Goal: Information Seeking & Learning: Understand process/instructions

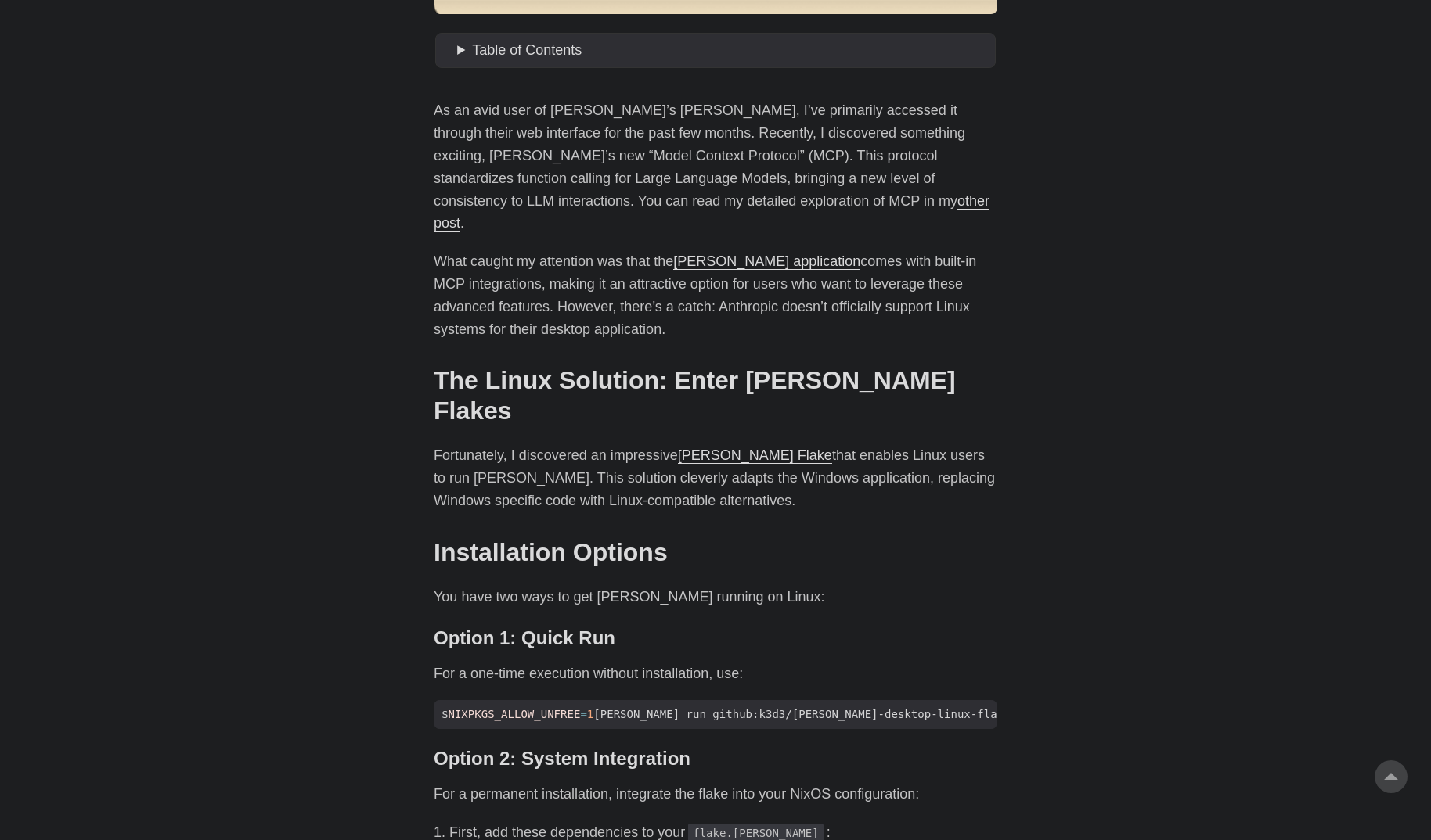
scroll to position [676, 0]
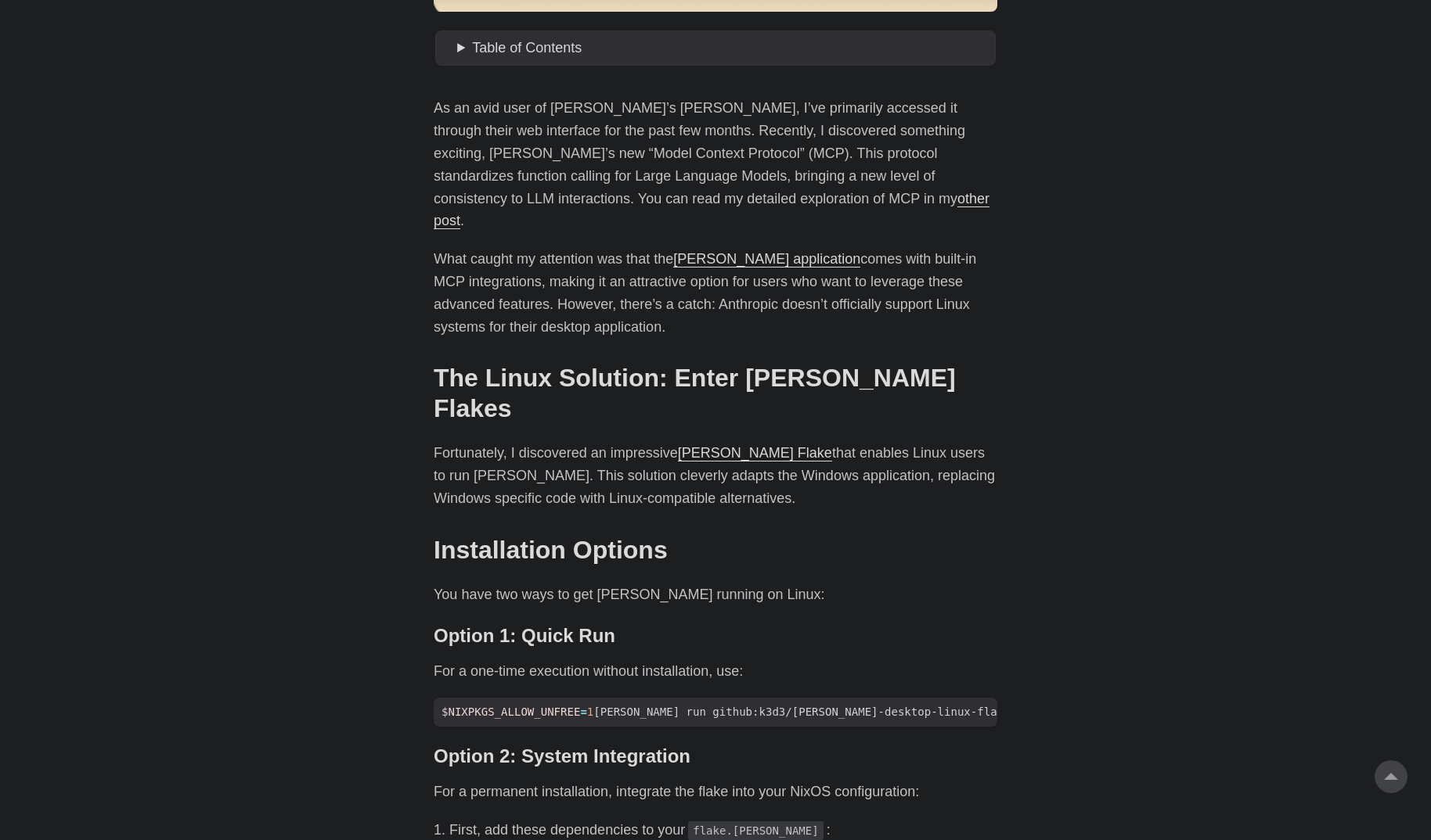
drag, startPoint x: 414, startPoint y: 108, endPoint x: 1117, endPoint y: 298, distance: 728.2
click at [1117, 298] on body "[PERSON_NAME] Home About Posts Tags Archive Resume" at bounding box center [715, 838] width 1431 height 3029
click at [726, 282] on p "What caught my attention was that the [PERSON_NAME] application comes with buil…" at bounding box center [715, 293] width 563 height 90
drag, startPoint x: 388, startPoint y: 289, endPoint x: 813, endPoint y: 272, distance: 425.3
click at [633, 261] on body "[PERSON_NAME] Home About Posts Tags Archive Resume" at bounding box center [715, 838] width 1431 height 3029
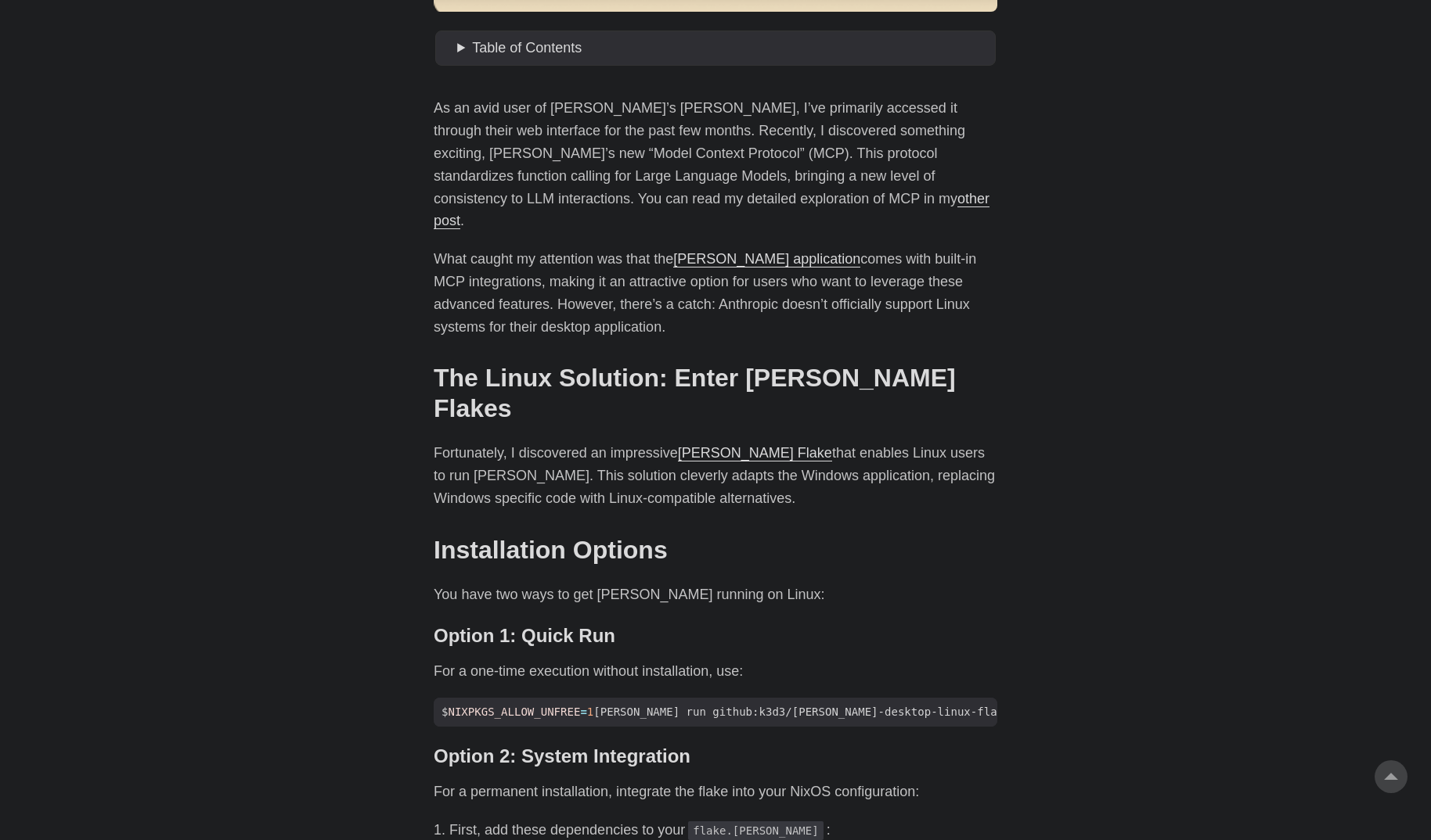
click at [902, 286] on p "What caught my attention was that the [PERSON_NAME] application comes with buil…" at bounding box center [715, 293] width 563 height 90
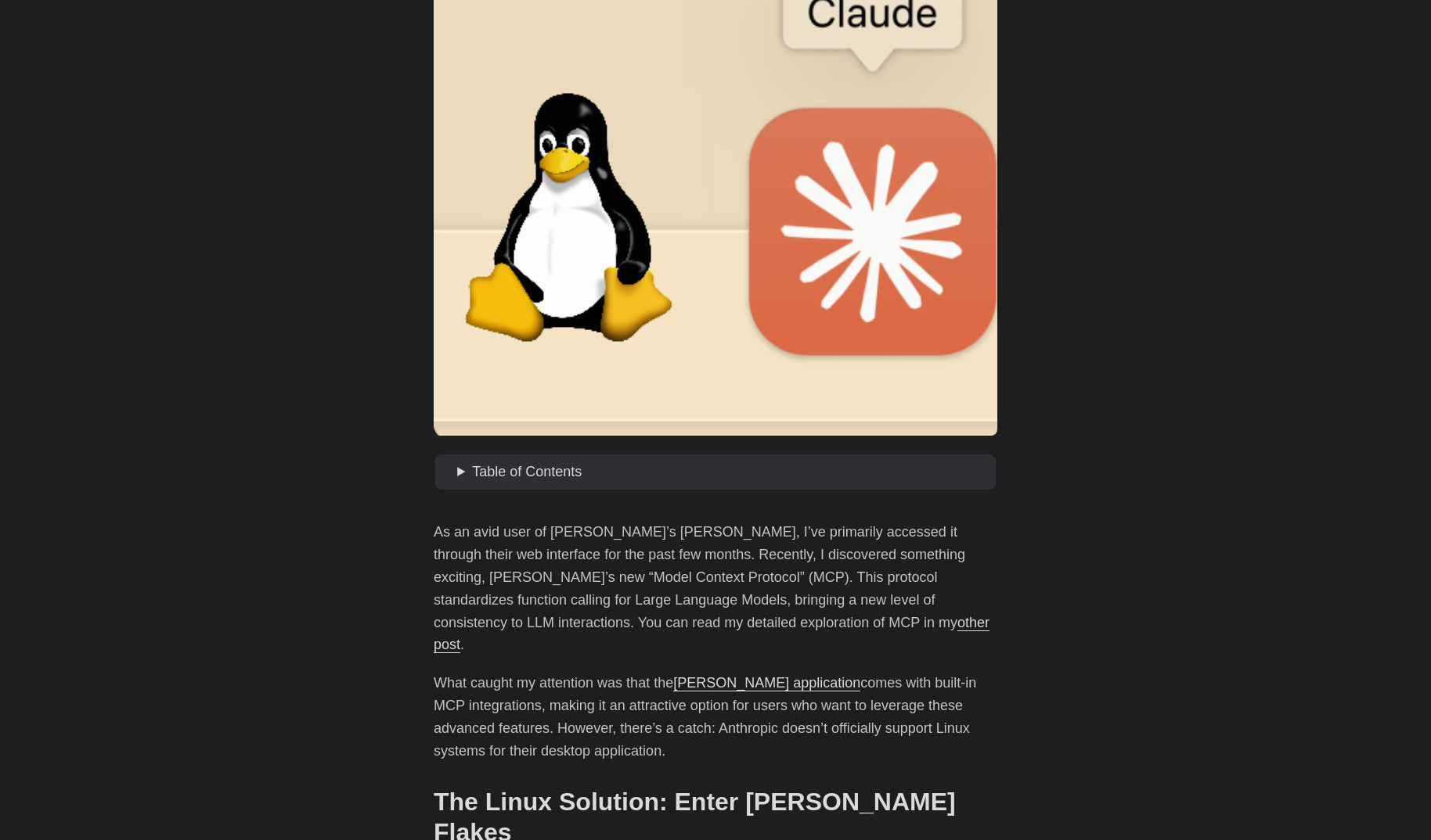
scroll to position [254, 0]
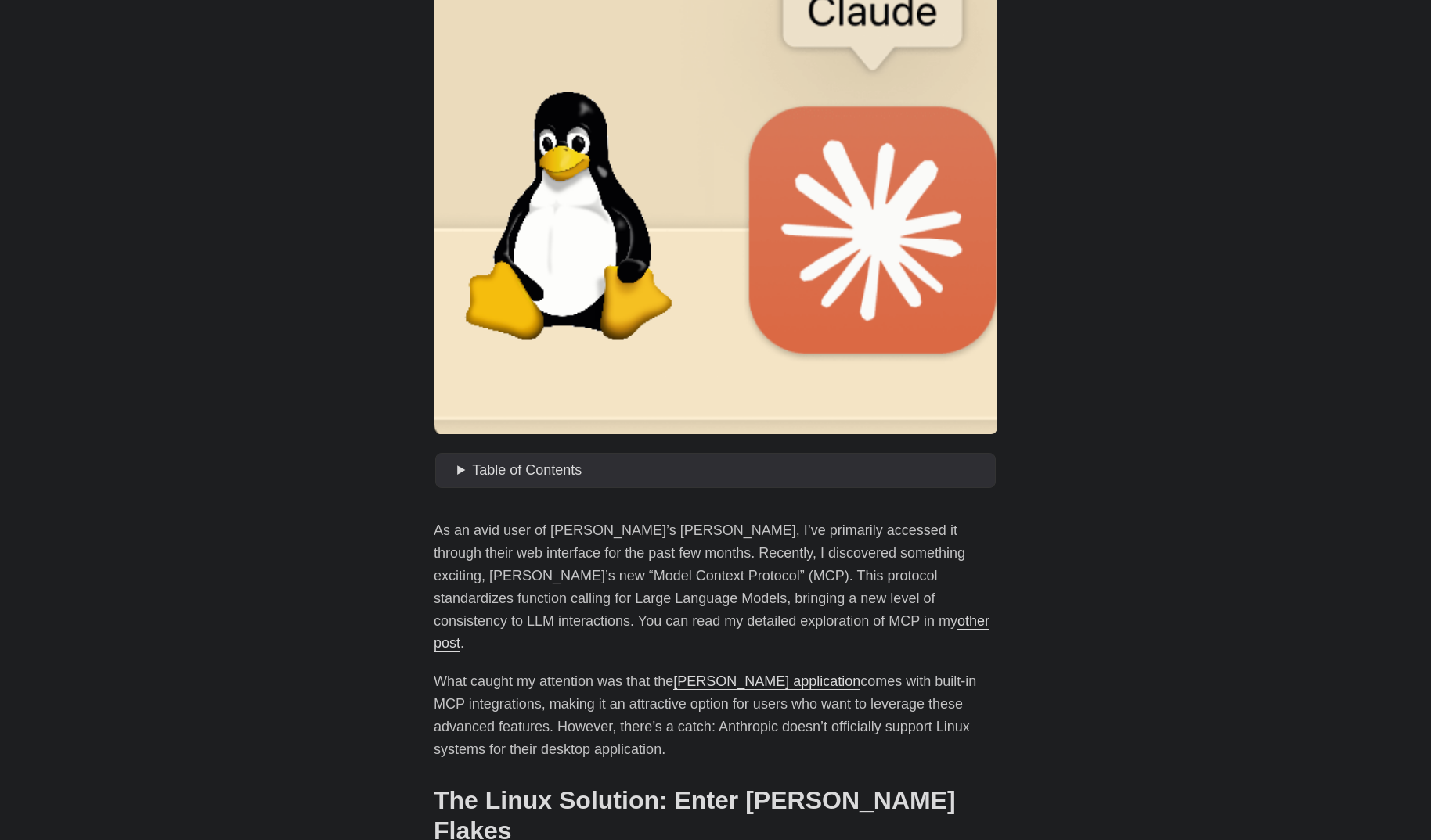
click at [485, 473] on span "Table of Contents" at bounding box center [526, 471] width 109 height 16
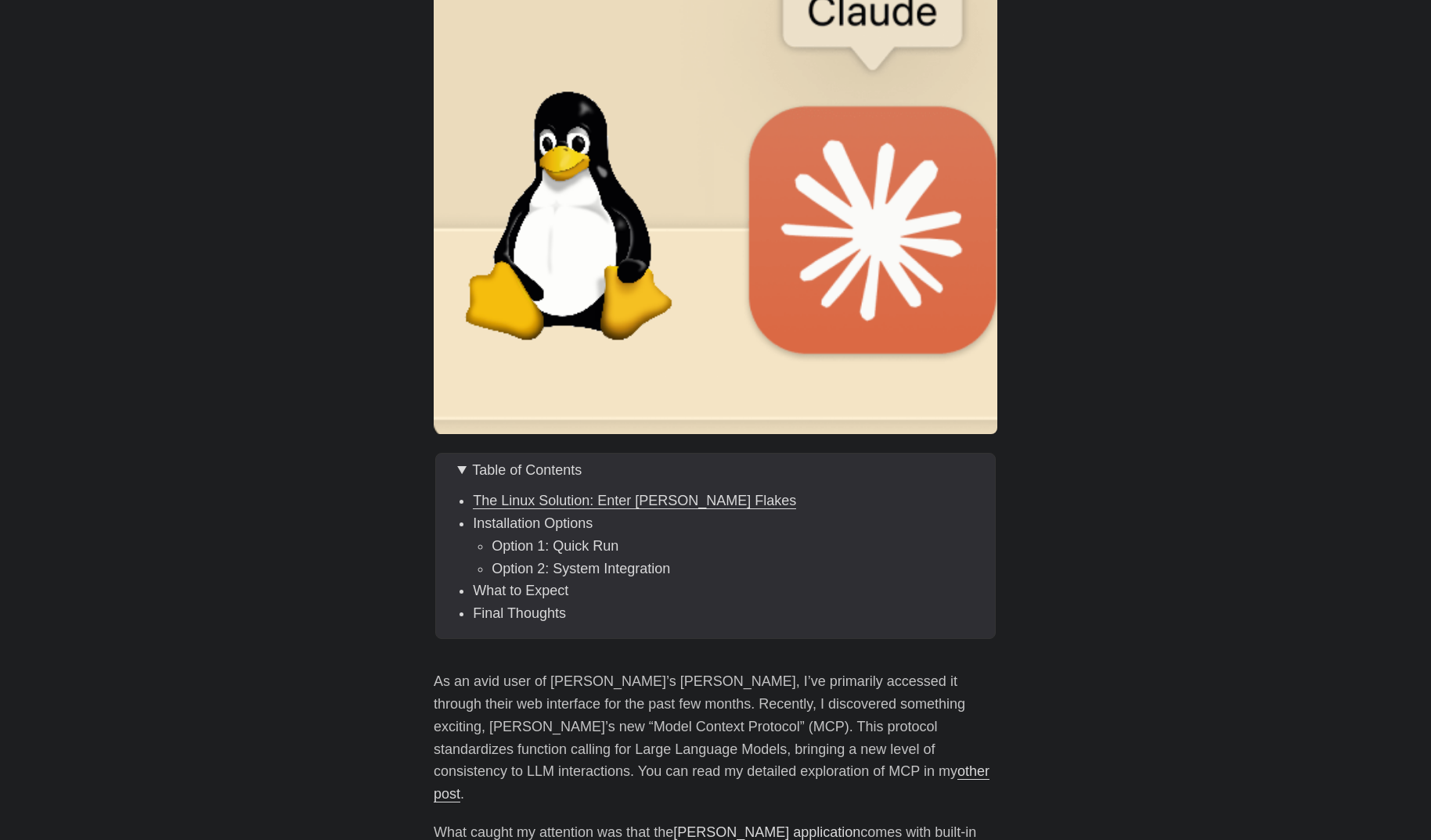
click at [658, 498] on link "The Linux Solution: Enter [PERSON_NAME] Flakes" at bounding box center [634, 501] width 324 height 16
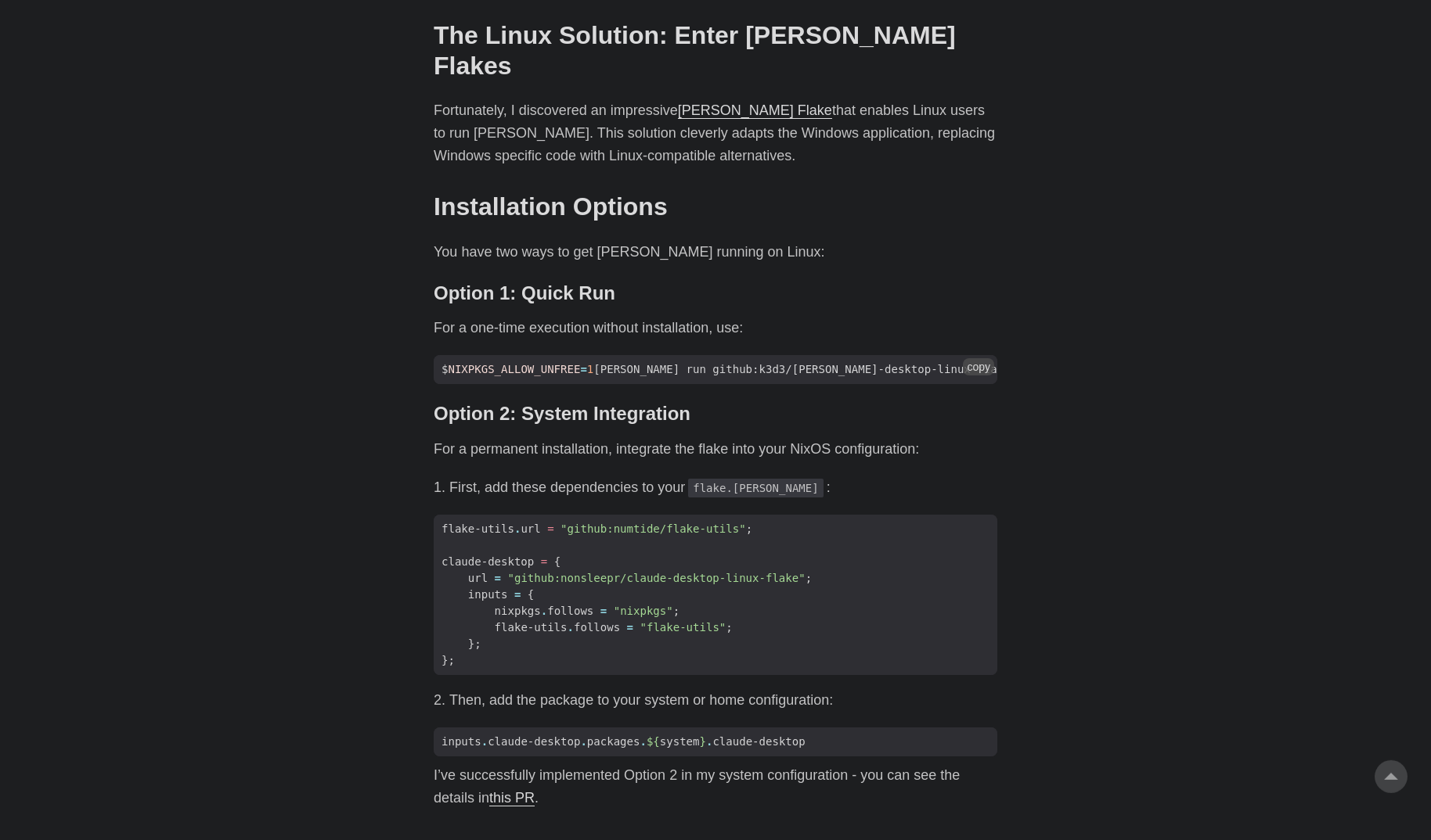
scroll to position [1171, 0]
drag, startPoint x: 423, startPoint y: 63, endPoint x: 1007, endPoint y: 119, distance: 586.7
click at [1007, 119] on body "[PERSON_NAME] Home About Posts Tags Archive Resume" at bounding box center [715, 419] width 1431 height 3179
drag, startPoint x: 1001, startPoint y: 108, endPoint x: 992, endPoint y: 106, distance: 9.2
click at [1001, 108] on main "Installing [PERSON_NAME] on Linux: An Unofficial Guide [DATE] · 2 min · [PERSON…" at bounding box center [715, 419] width 601 height 3086
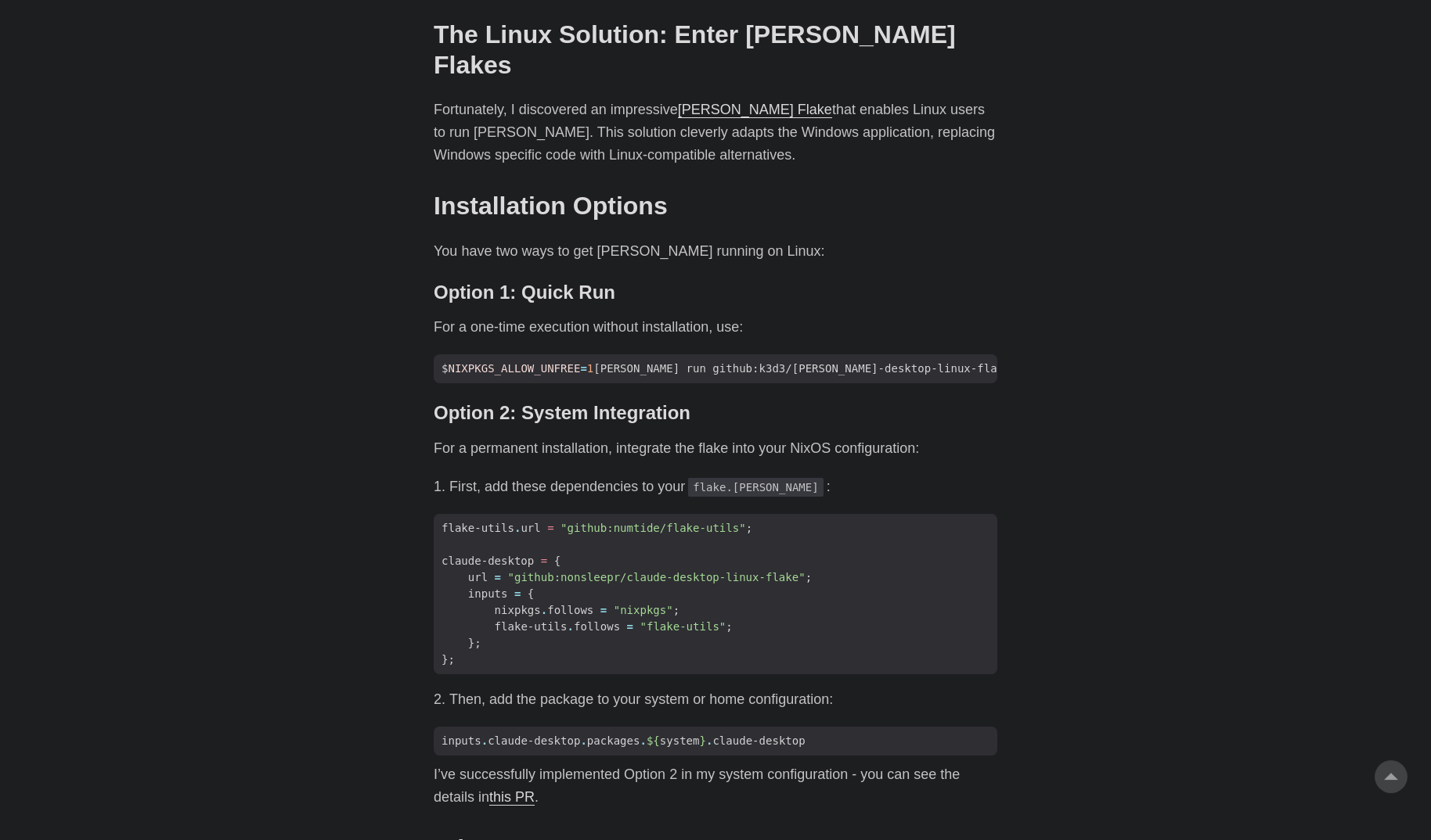
click at [727, 101] on link "[PERSON_NAME] Flake" at bounding box center [755, 109] width 154 height 16
